Goal: Information Seeking & Learning: Learn about a topic

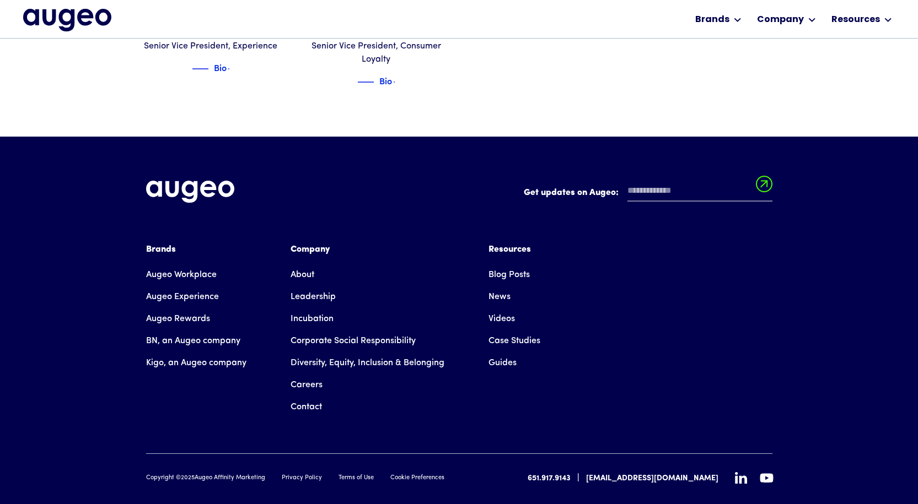
scroll to position [1639, 0]
